Goal: Task Accomplishment & Management: Use online tool/utility

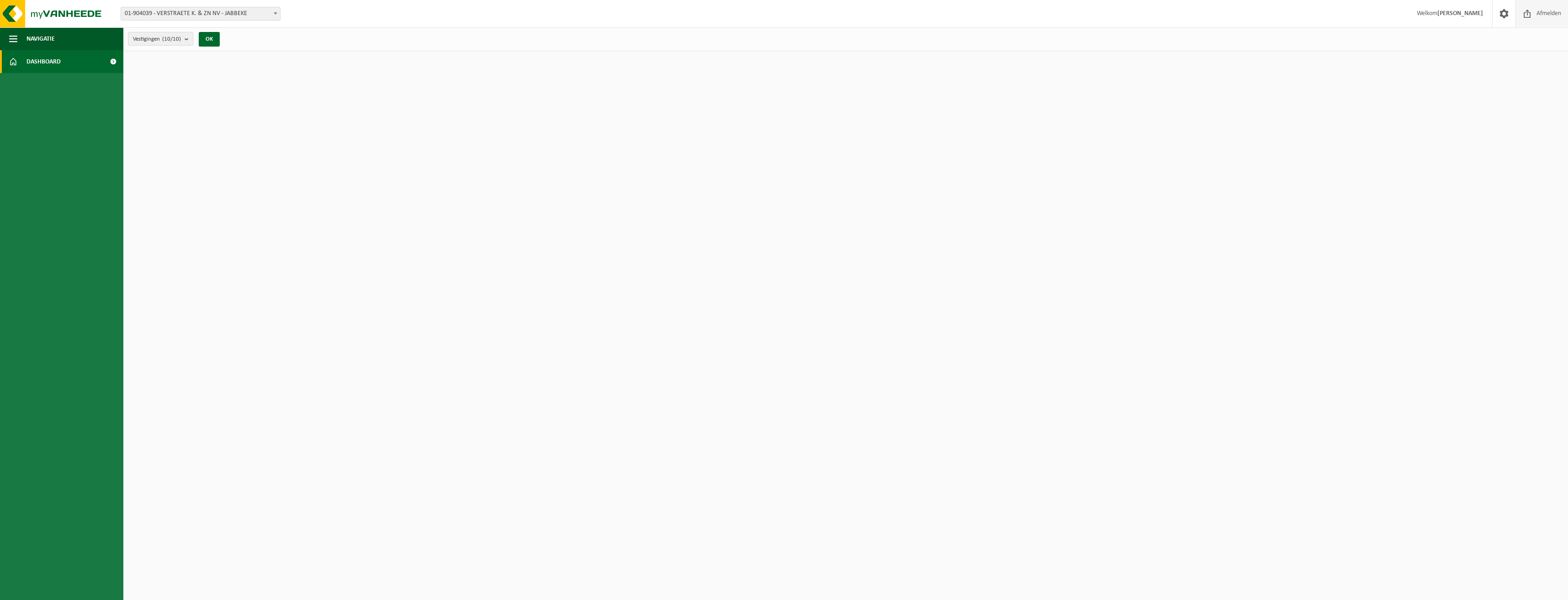
click at [1540, 15] on span "Afmelden" at bounding box center [1548, 14] width 29 height 27
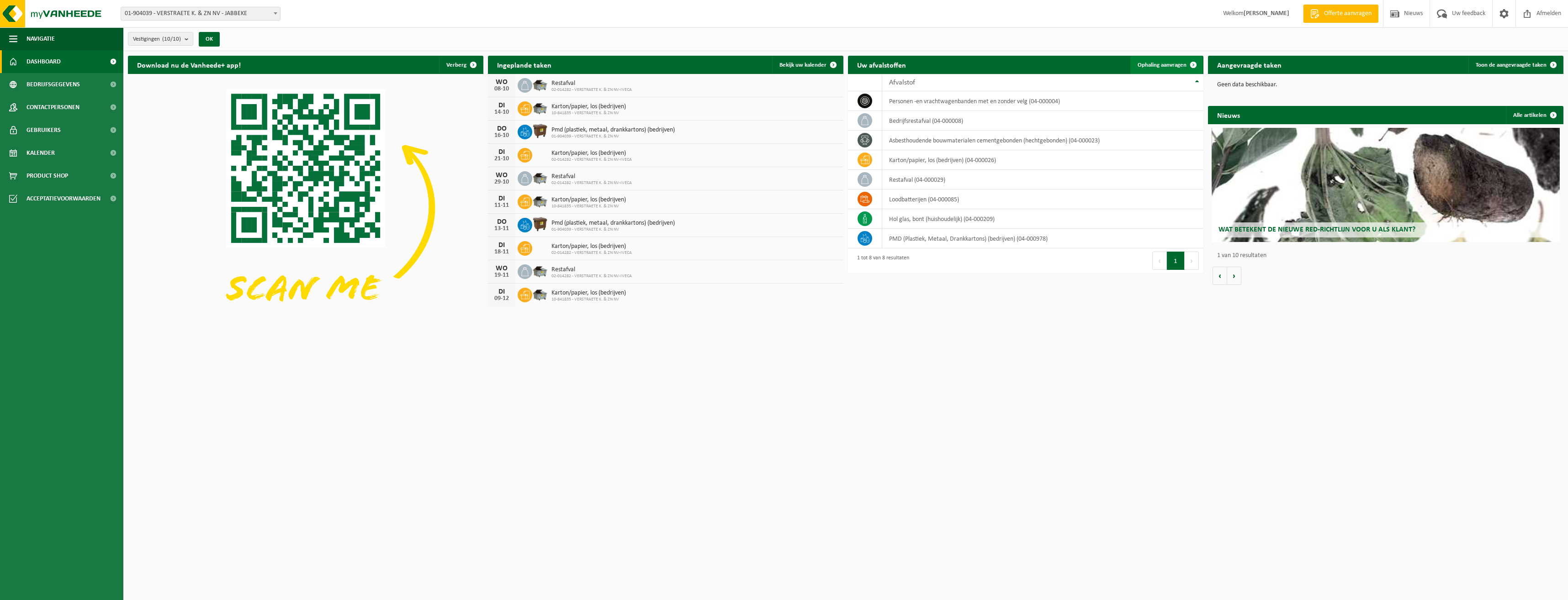
click at [1178, 62] on span "Ophaling aanvragen" at bounding box center [1162, 65] width 49 height 6
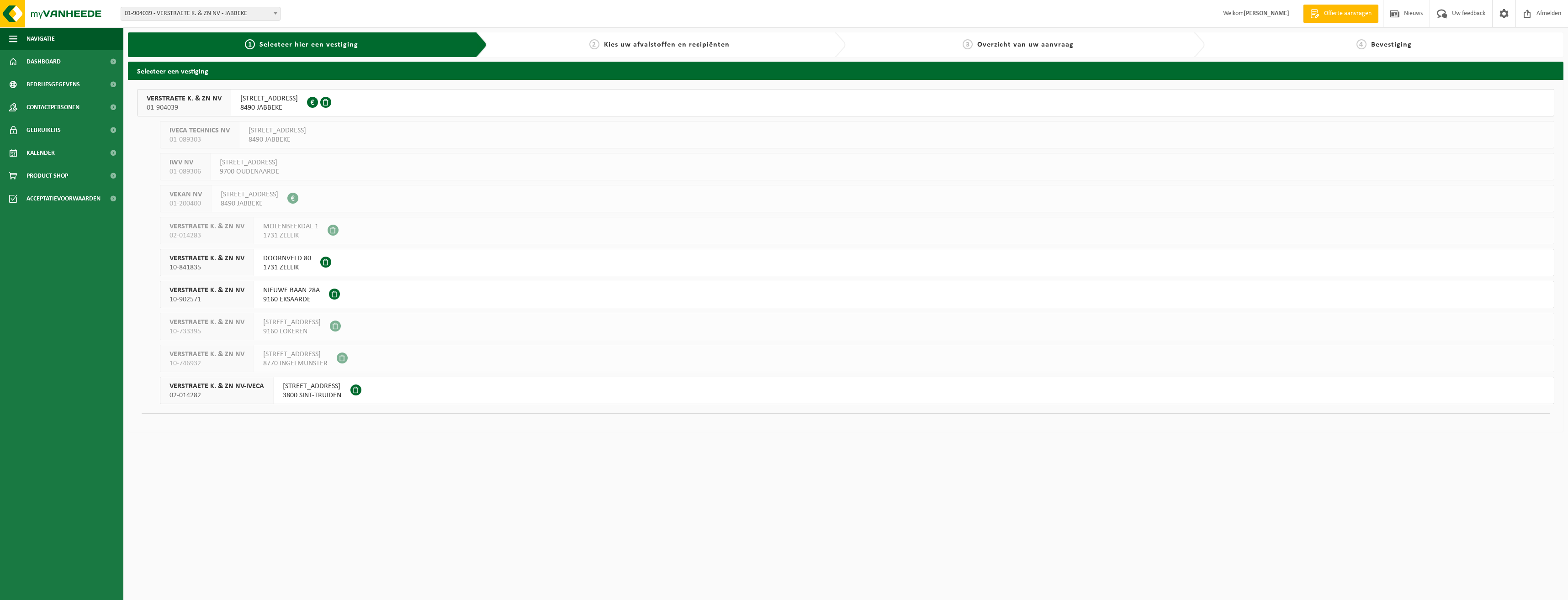
click at [272, 263] on span "1731 ZELLIK" at bounding box center [287, 267] width 48 height 9
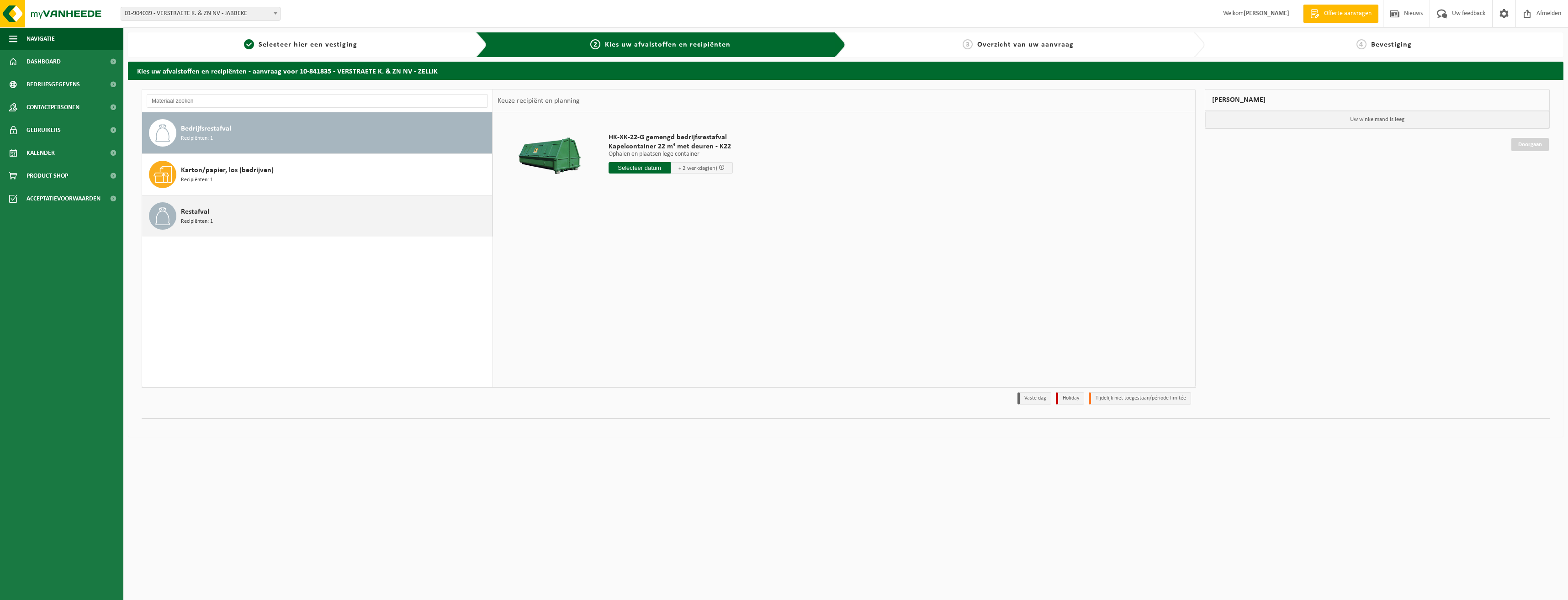
click at [187, 215] on span "Restafval" at bounding box center [194, 212] width 28 height 11
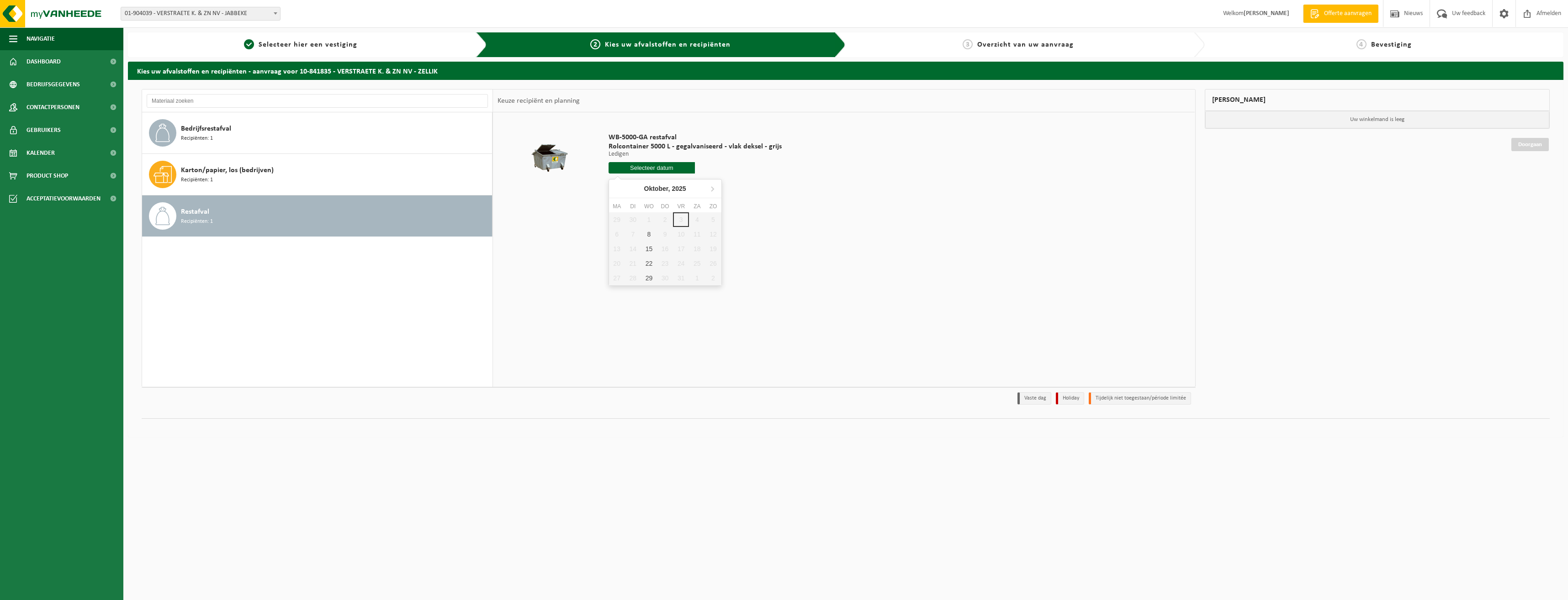
click at [648, 167] on input "text" at bounding box center [652, 168] width 87 height 12
click at [649, 236] on div "8" at bounding box center [649, 234] width 16 height 15
type input "Van 2025-10-08"
click at [633, 204] on button "In winkelmand" at bounding box center [633, 202] width 50 height 15
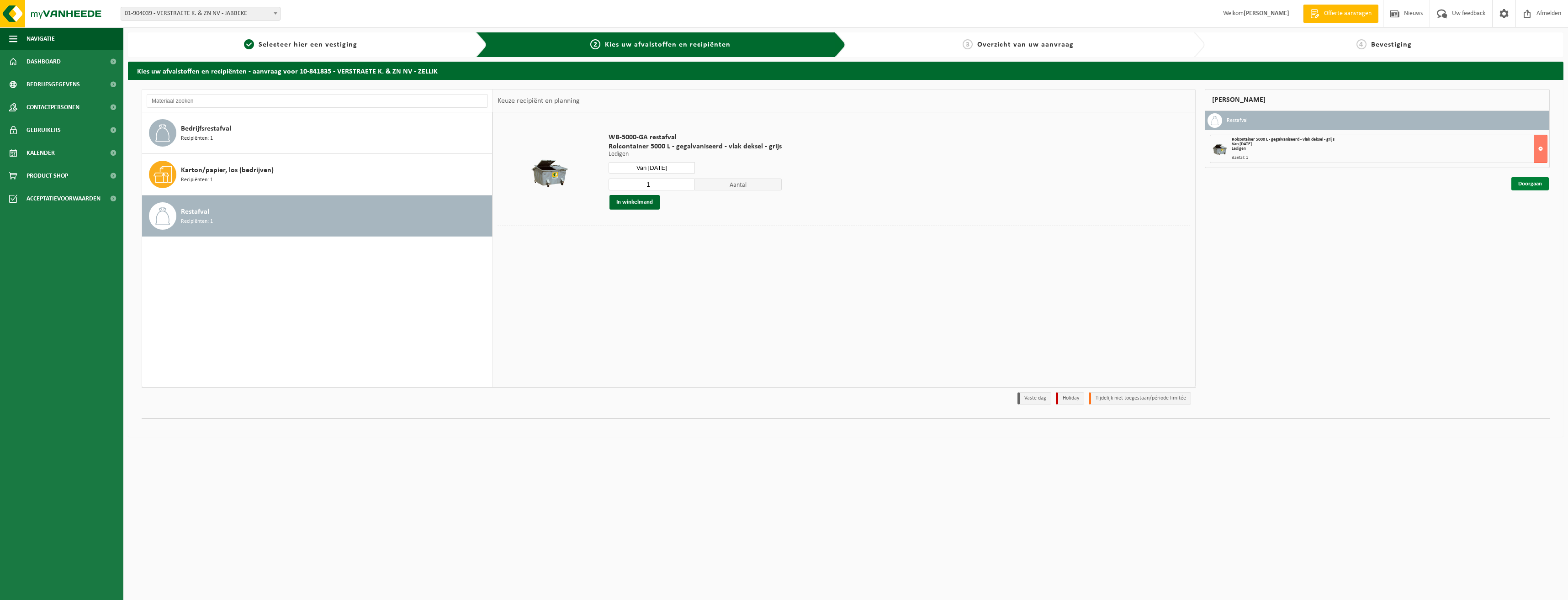
click at [1529, 184] on link "Doorgaan" at bounding box center [1529, 184] width 37 height 14
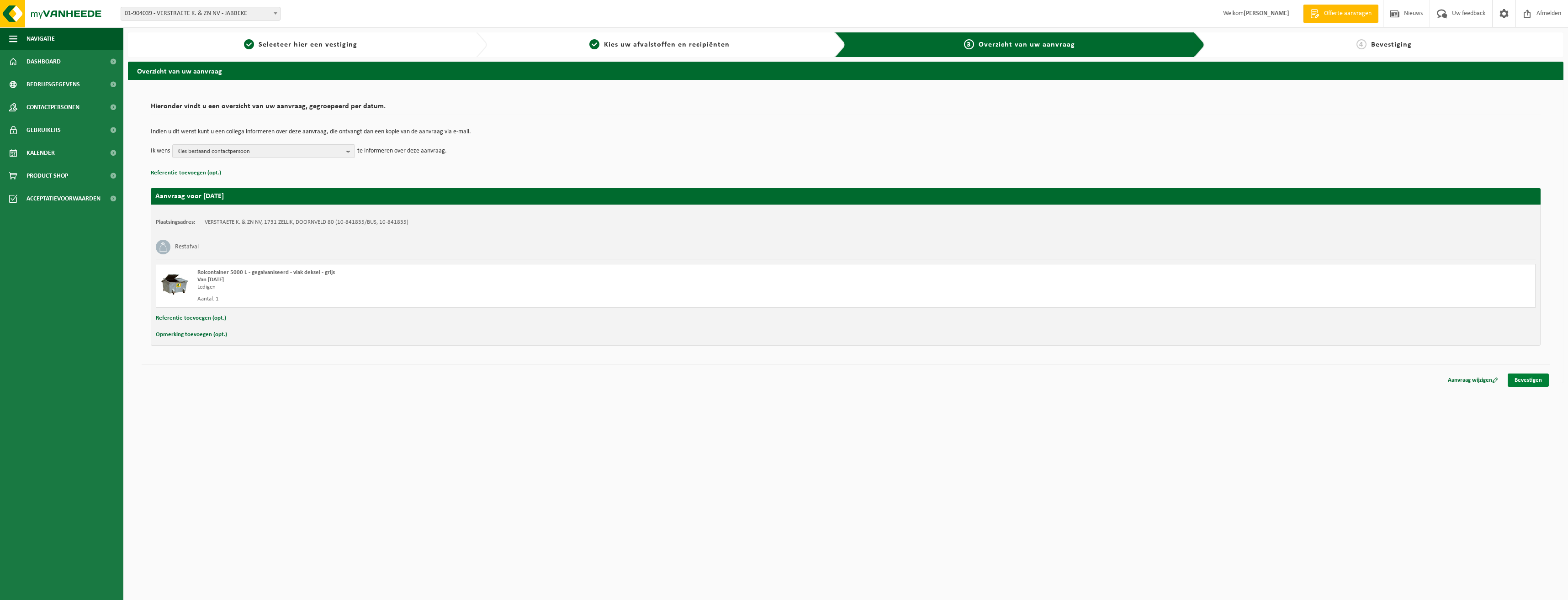
click at [1529, 380] on link "Bevestigen" at bounding box center [1528, 380] width 41 height 14
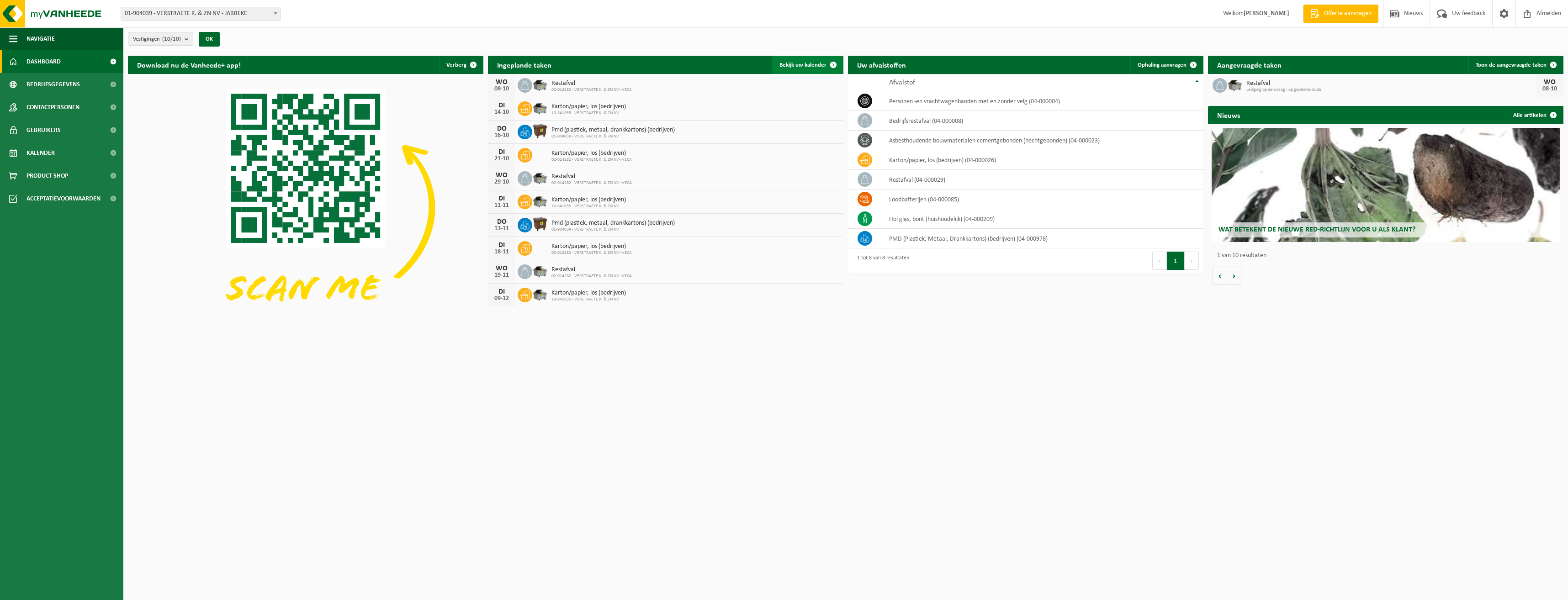
click at [831, 65] on span at bounding box center [832, 64] width 19 height 19
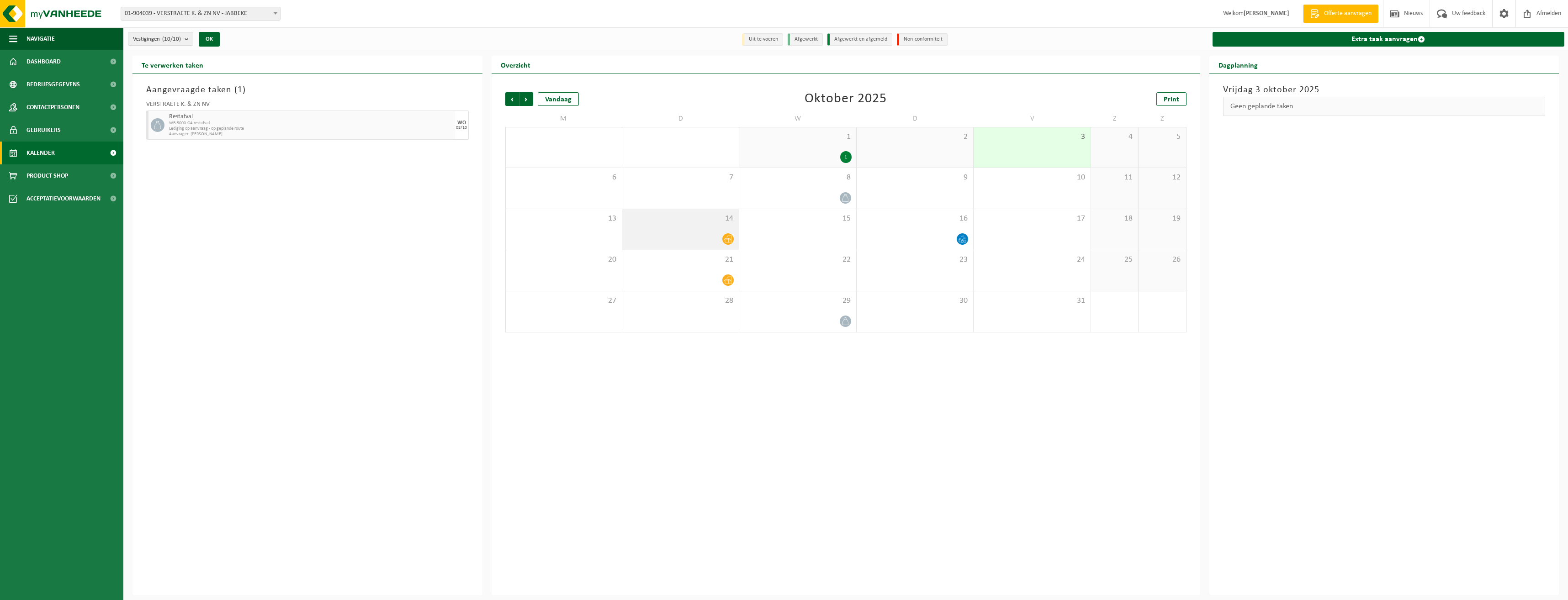
click at [724, 239] on icon at bounding box center [728, 239] width 8 height 7
